Goal: Task Accomplishment & Management: Manage account settings

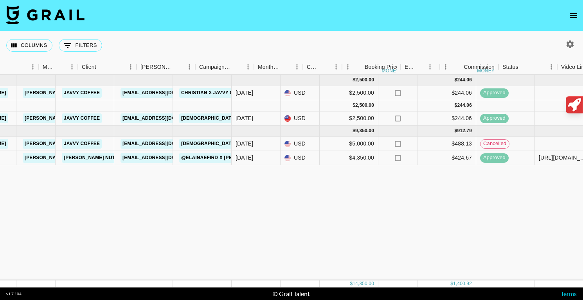
scroll to position [0, 205]
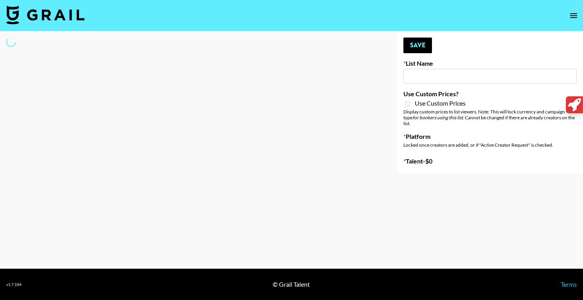
type input "GoVanni Campaign"
select select "Song"
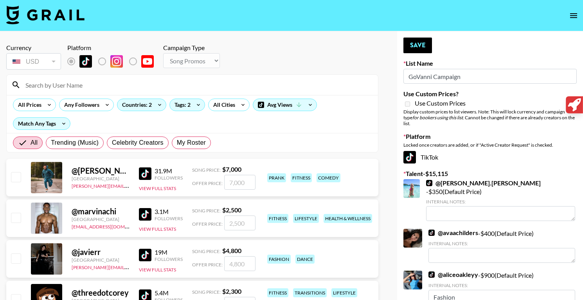
click at [250, 88] on input at bounding box center [197, 85] width 352 height 13
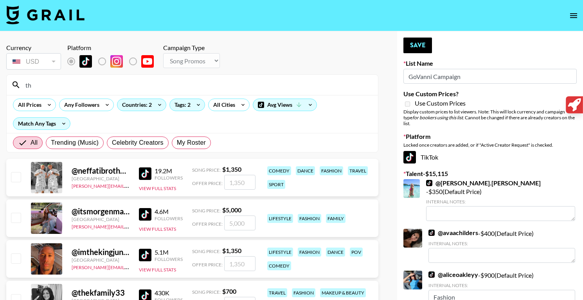
type input "t"
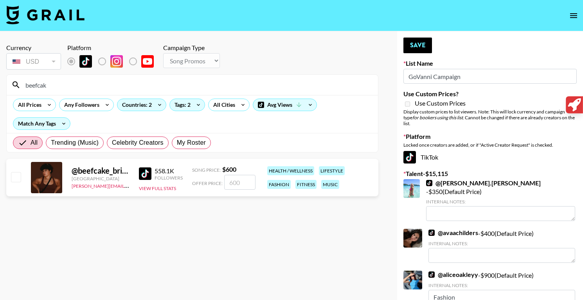
type input "beefcak"
click at [228, 181] on input "number" at bounding box center [239, 182] width 31 height 15
checkbox input "true"
type input "600"
click at [418, 44] on button "Save" at bounding box center [417, 46] width 29 height 16
